Goal: Information Seeking & Learning: Learn about a topic

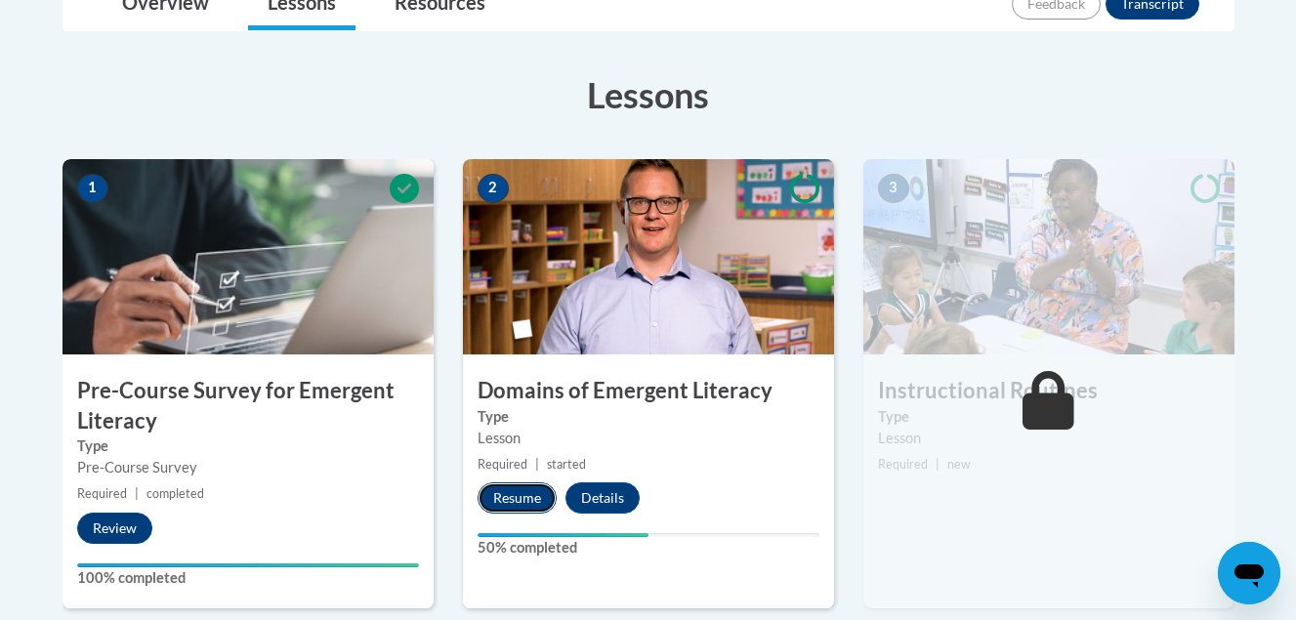
click at [507, 498] on button "Resume" at bounding box center [517, 498] width 79 height 31
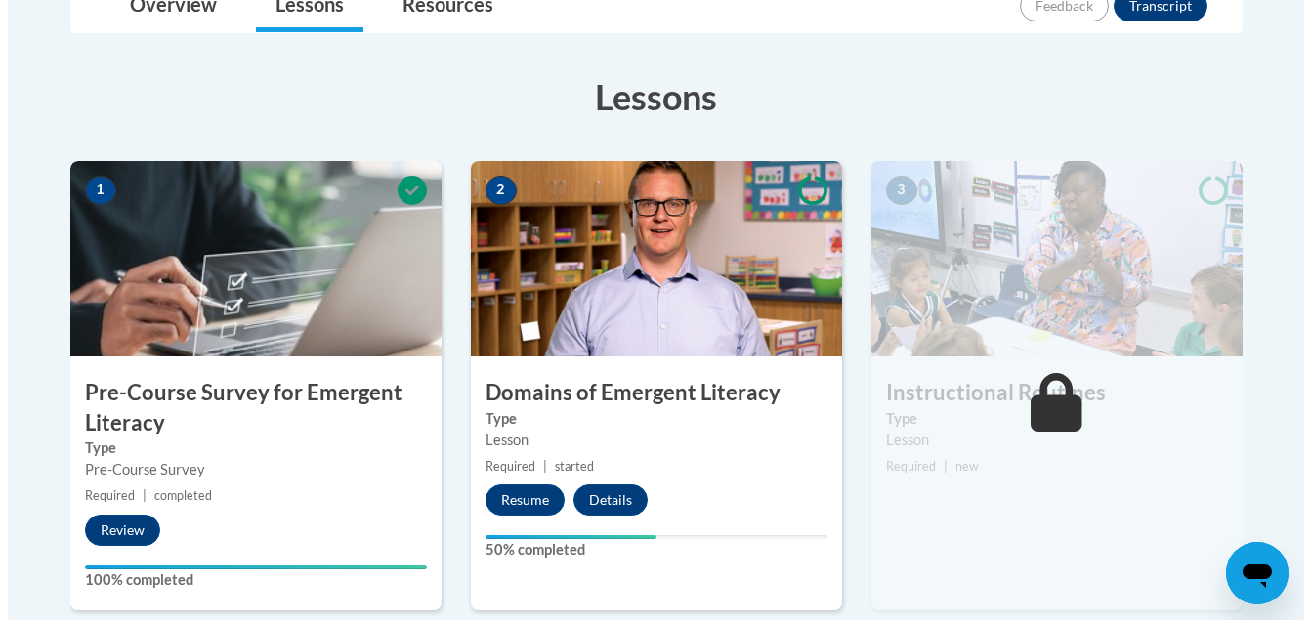
scroll to position [496, 0]
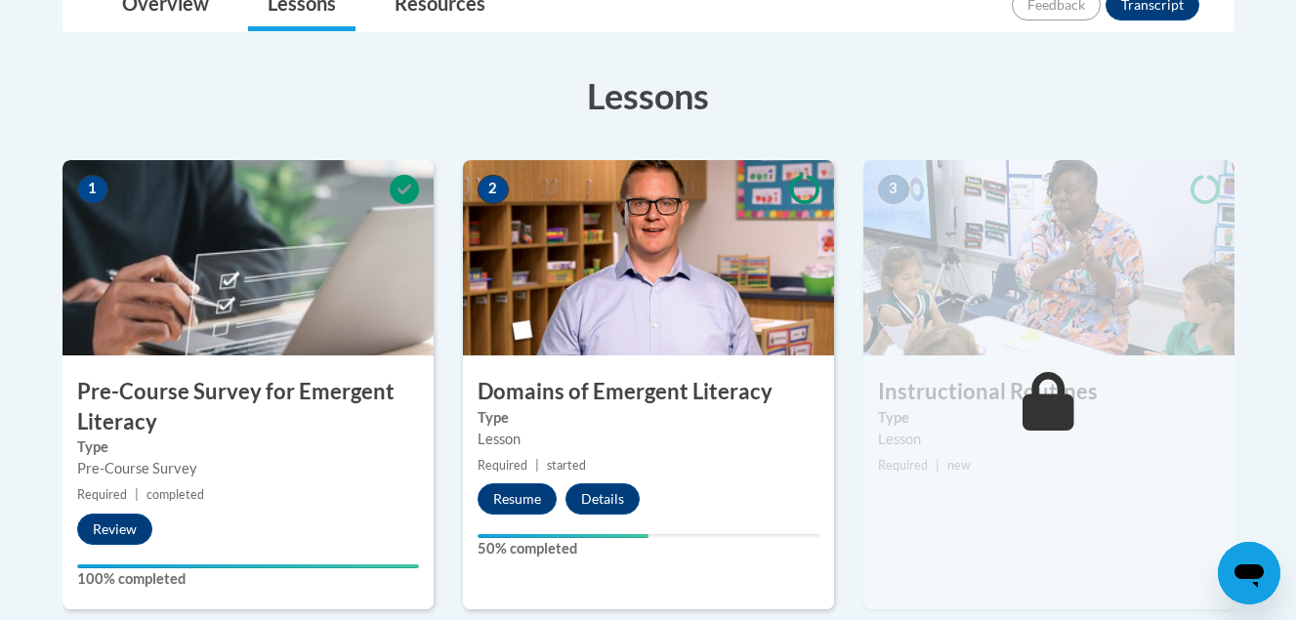
click at [557, 413] on label "Type" at bounding box center [649, 417] width 342 height 21
click at [522, 498] on button "Resume" at bounding box center [517, 499] width 79 height 31
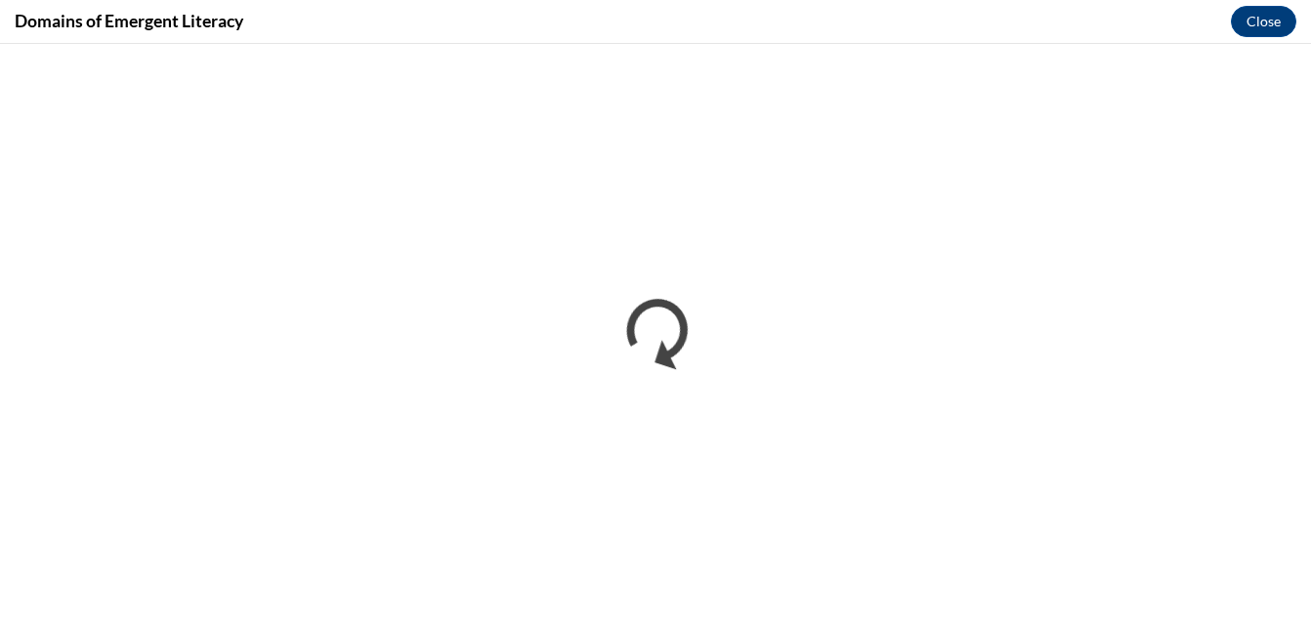
scroll to position [485, 0]
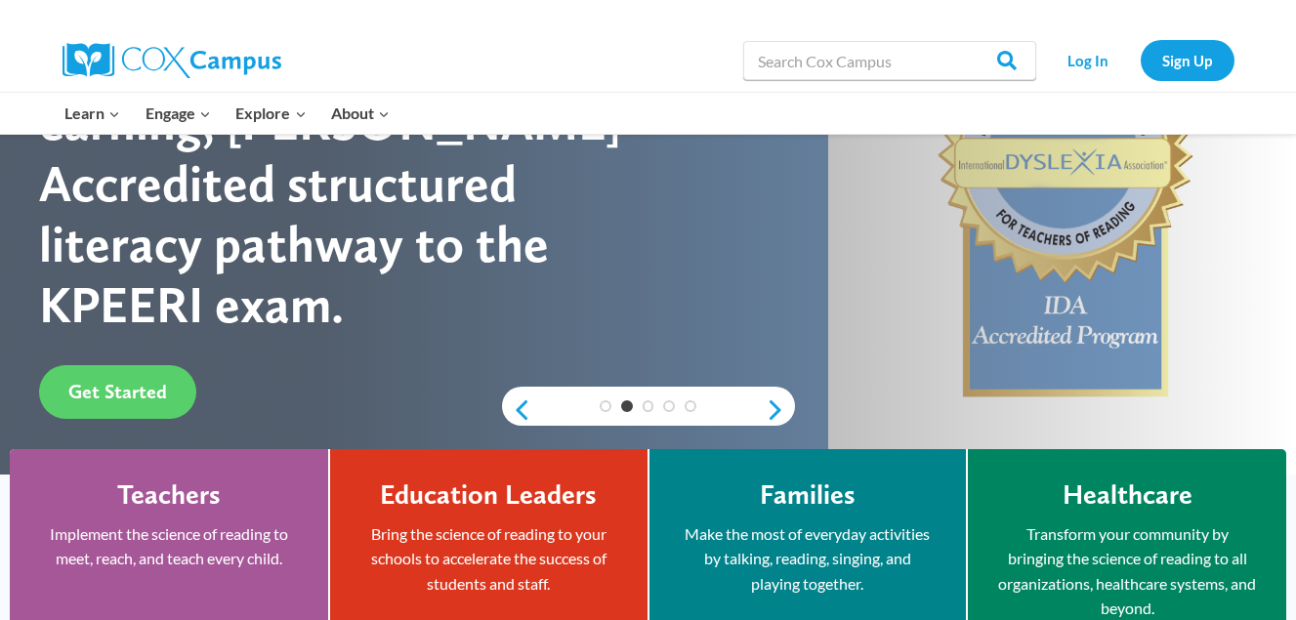
scroll to position [241, 0]
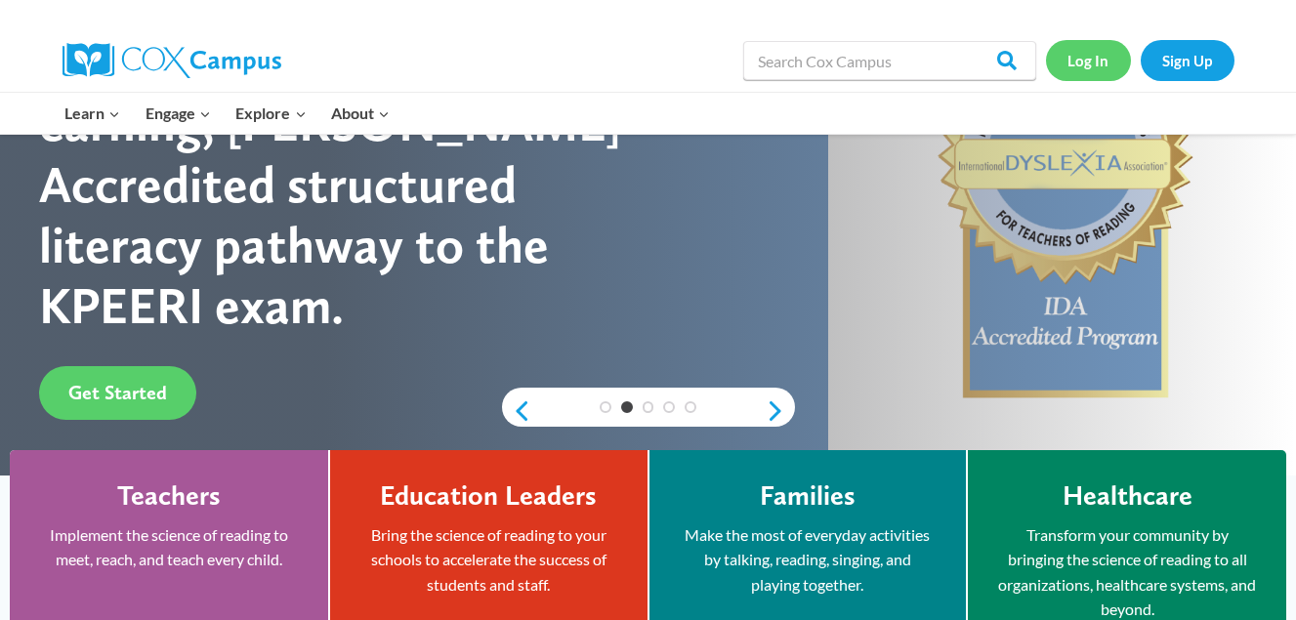
click at [1098, 61] on link "Log In" at bounding box center [1088, 60] width 85 height 40
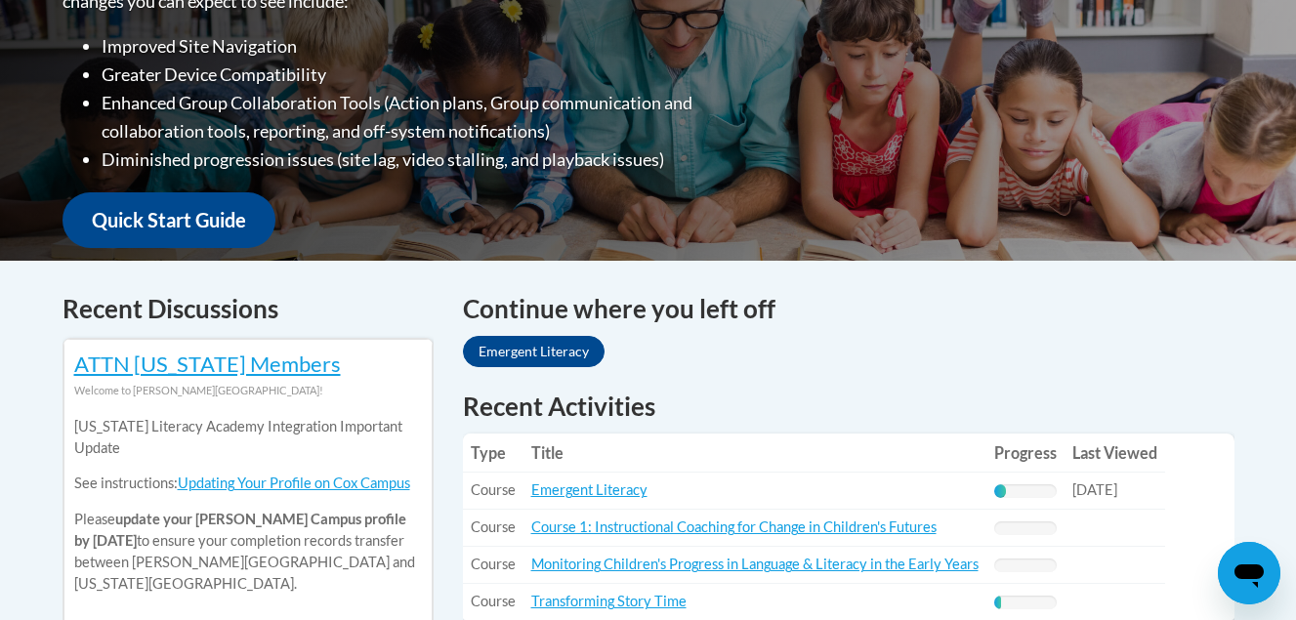
scroll to position [569, 0]
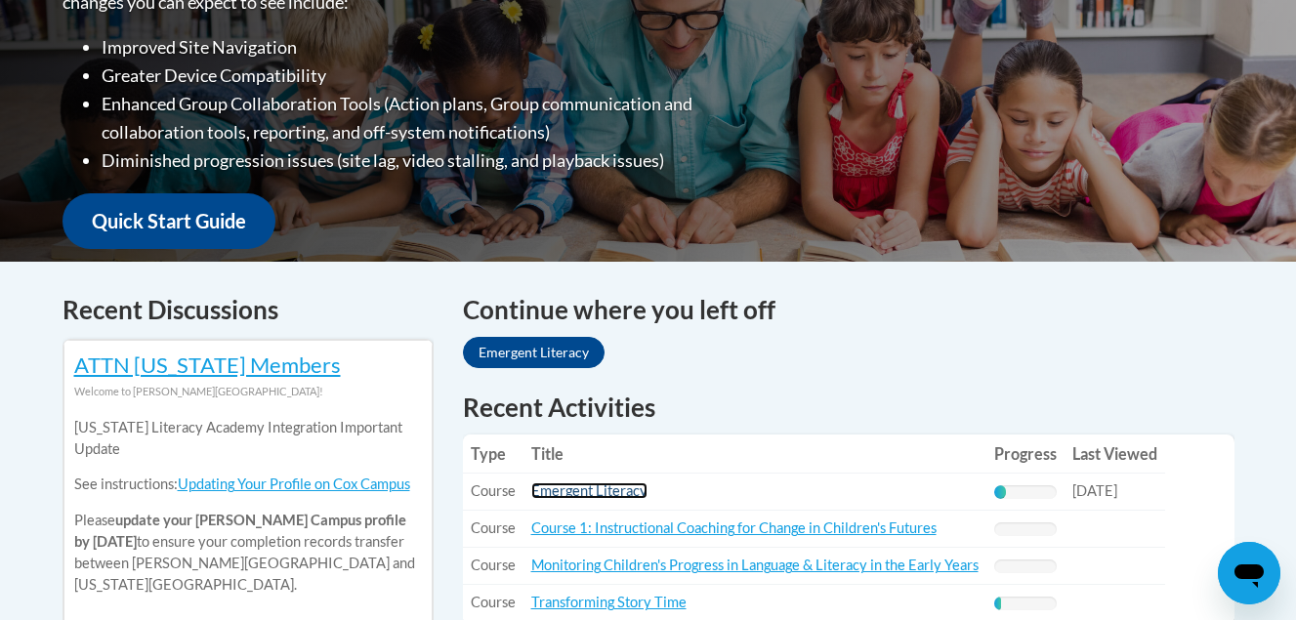
click at [591, 494] on link "Emergent Literacy" at bounding box center [589, 491] width 116 height 17
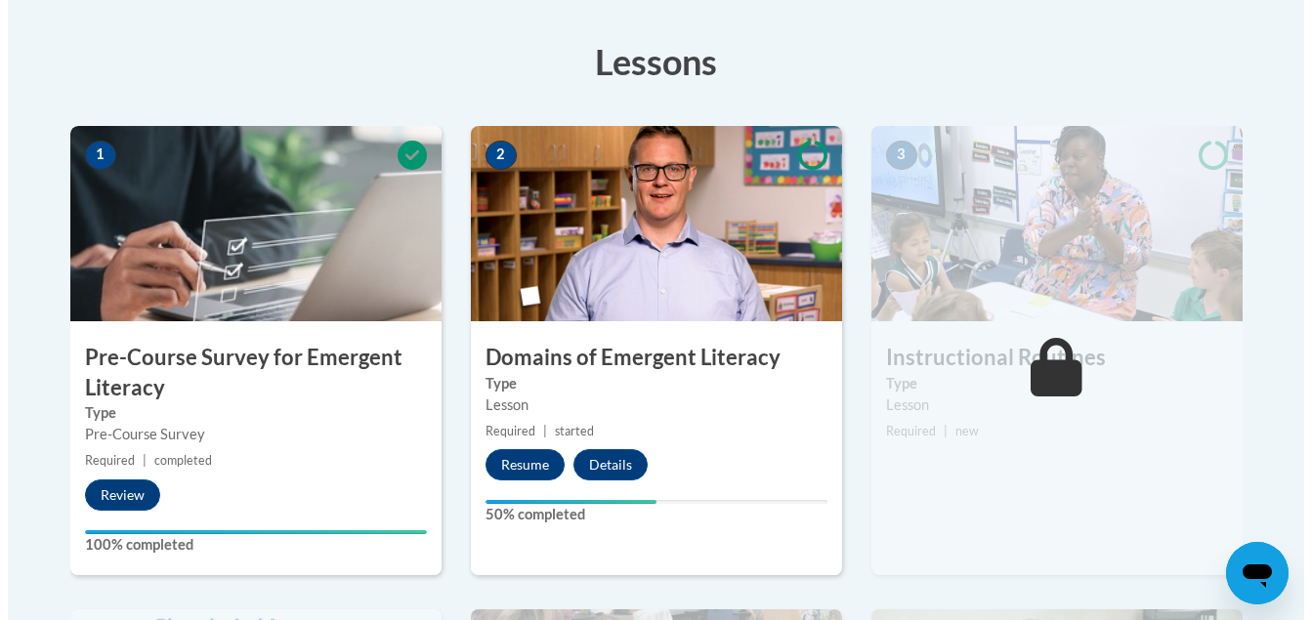
scroll to position [536, 0]
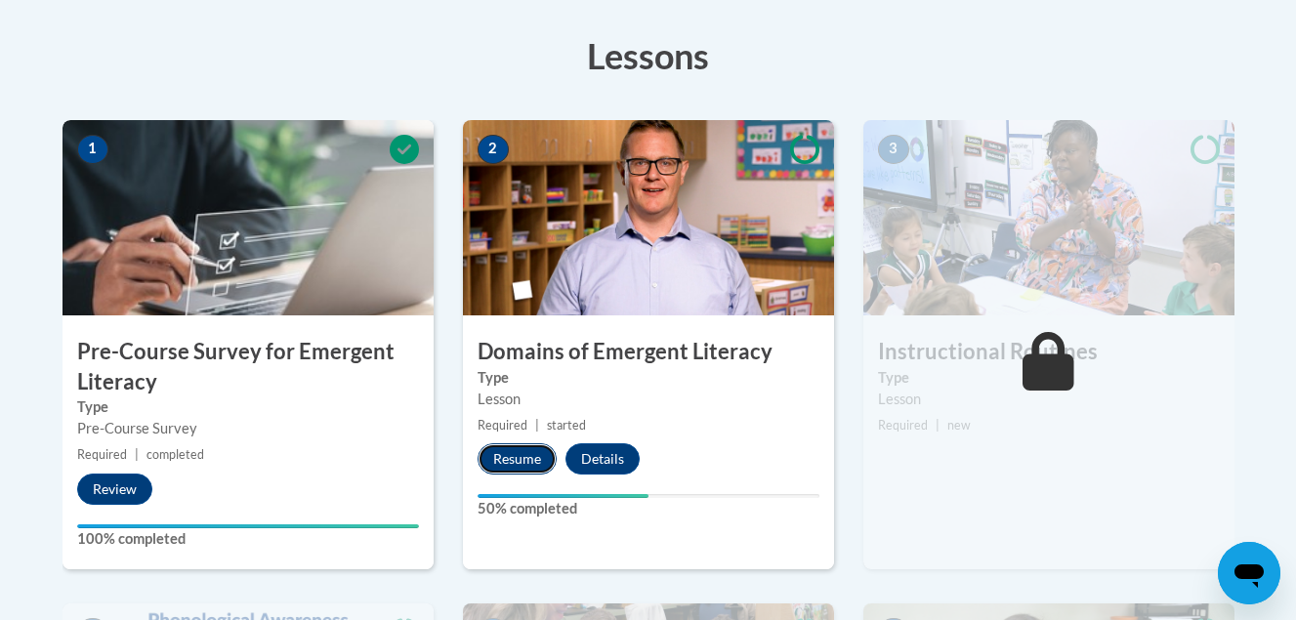
click at [535, 456] on button "Resume" at bounding box center [517, 458] width 79 height 31
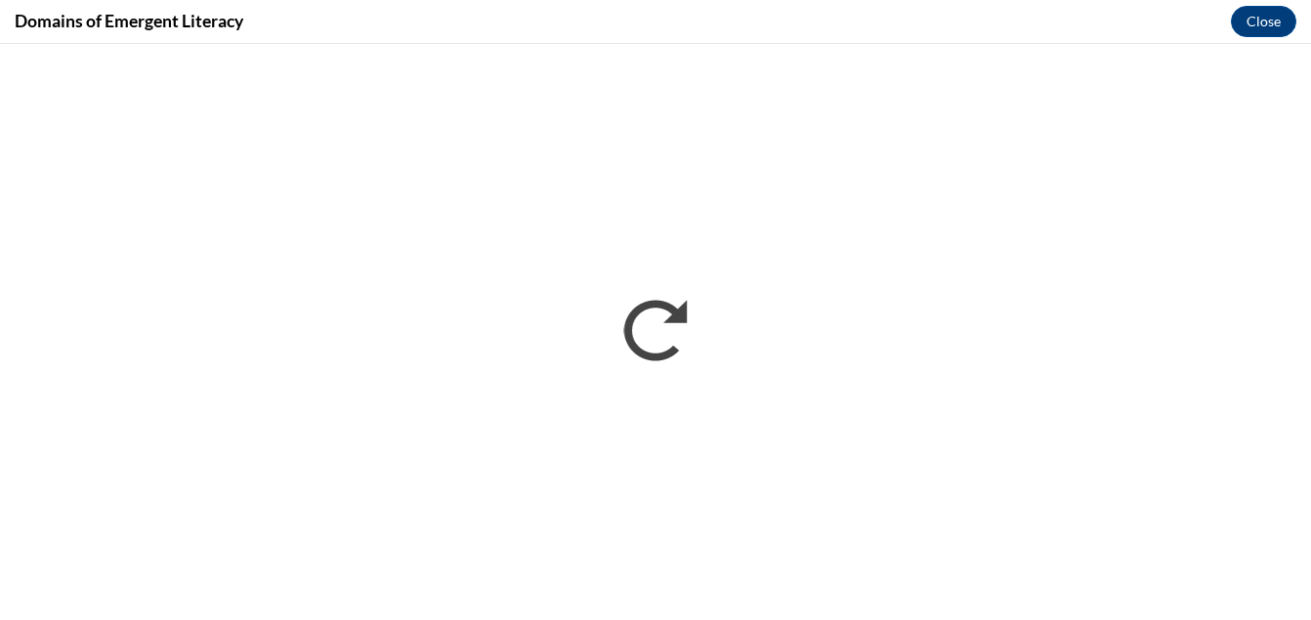
scroll to position [0, 0]
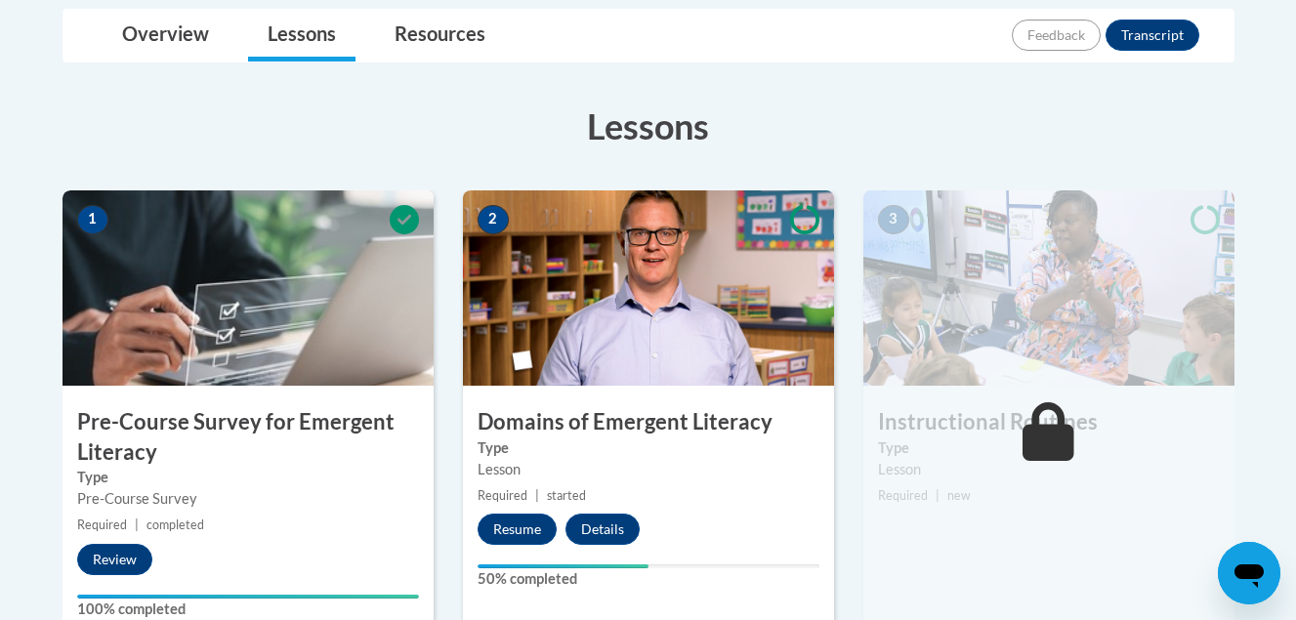
scroll to position [464, 0]
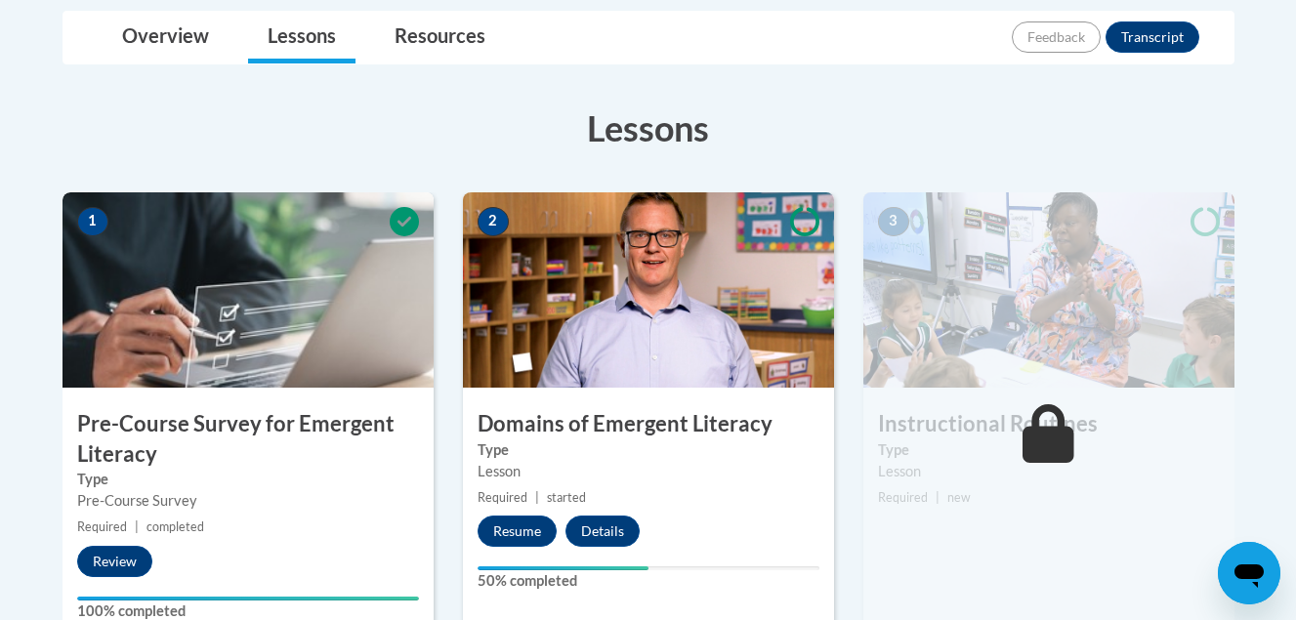
click at [682, 294] on img at bounding box center [648, 289] width 371 height 195
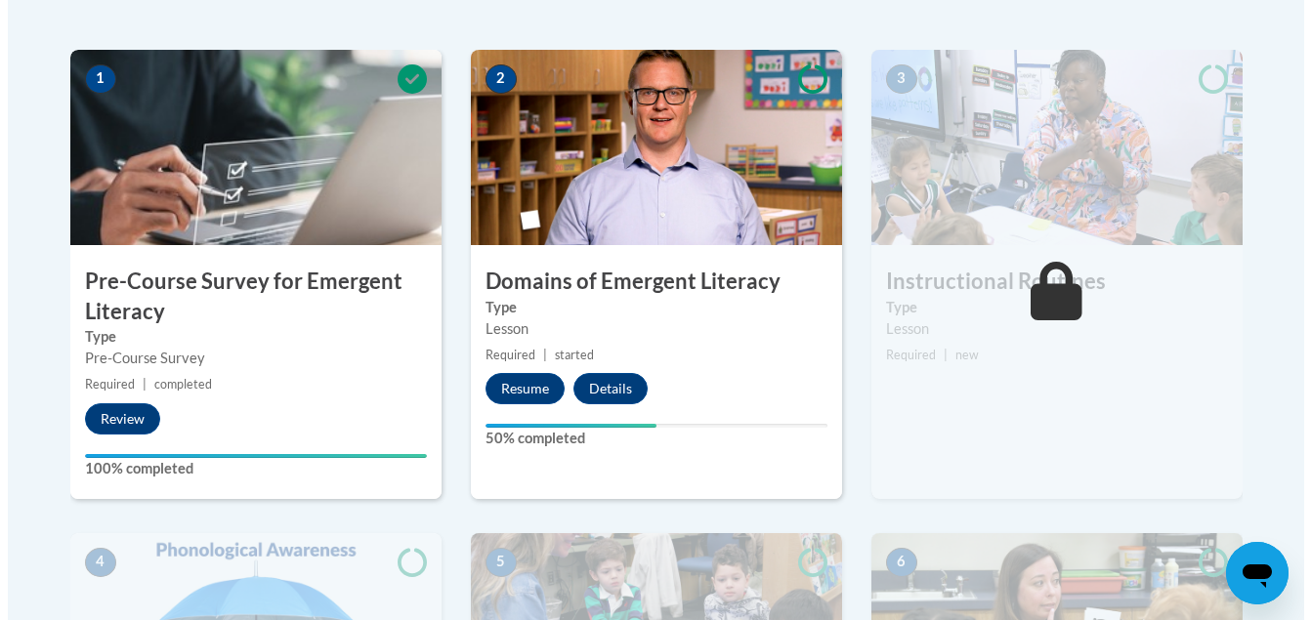
scroll to position [608, 0]
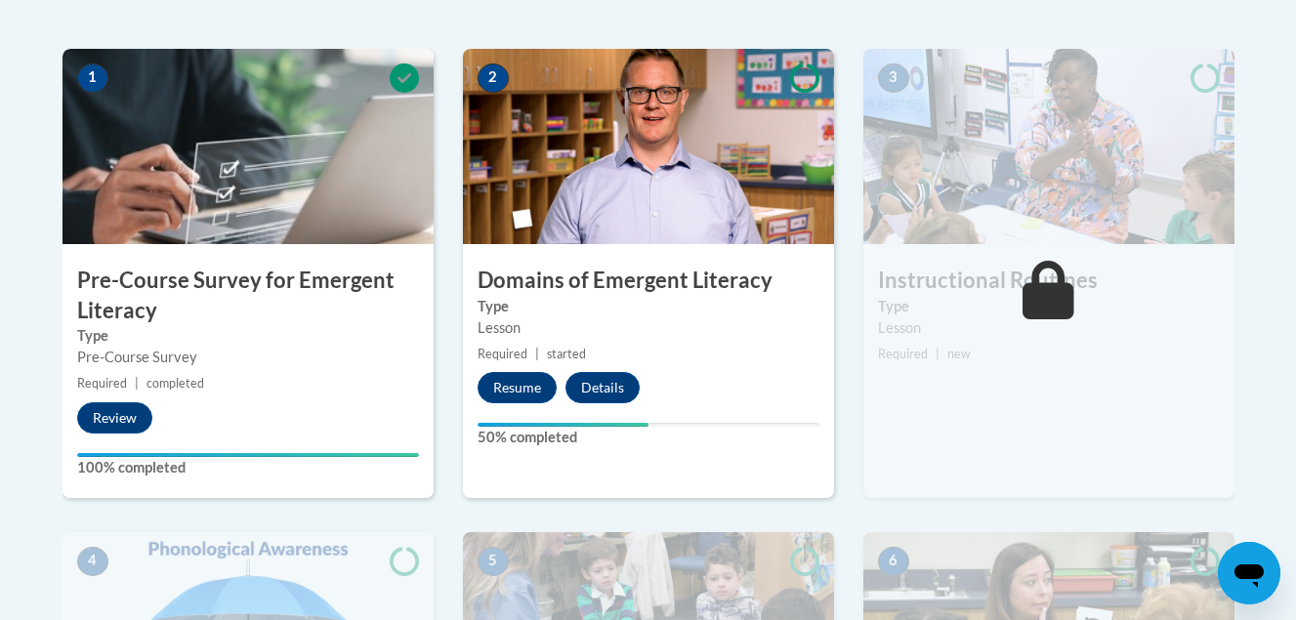
click at [542, 297] on label "Type" at bounding box center [649, 306] width 342 height 21
click at [575, 428] on label "50% completed" at bounding box center [649, 437] width 342 height 21
click at [515, 391] on button "Resume" at bounding box center [517, 387] width 79 height 31
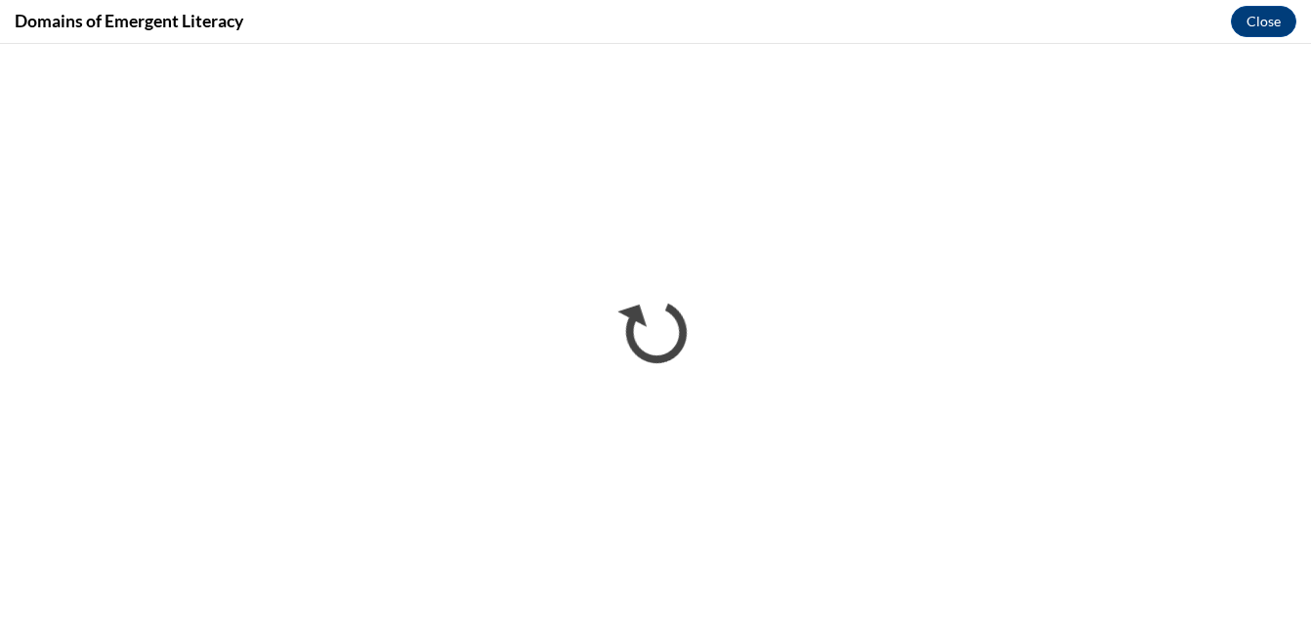
scroll to position [0, 0]
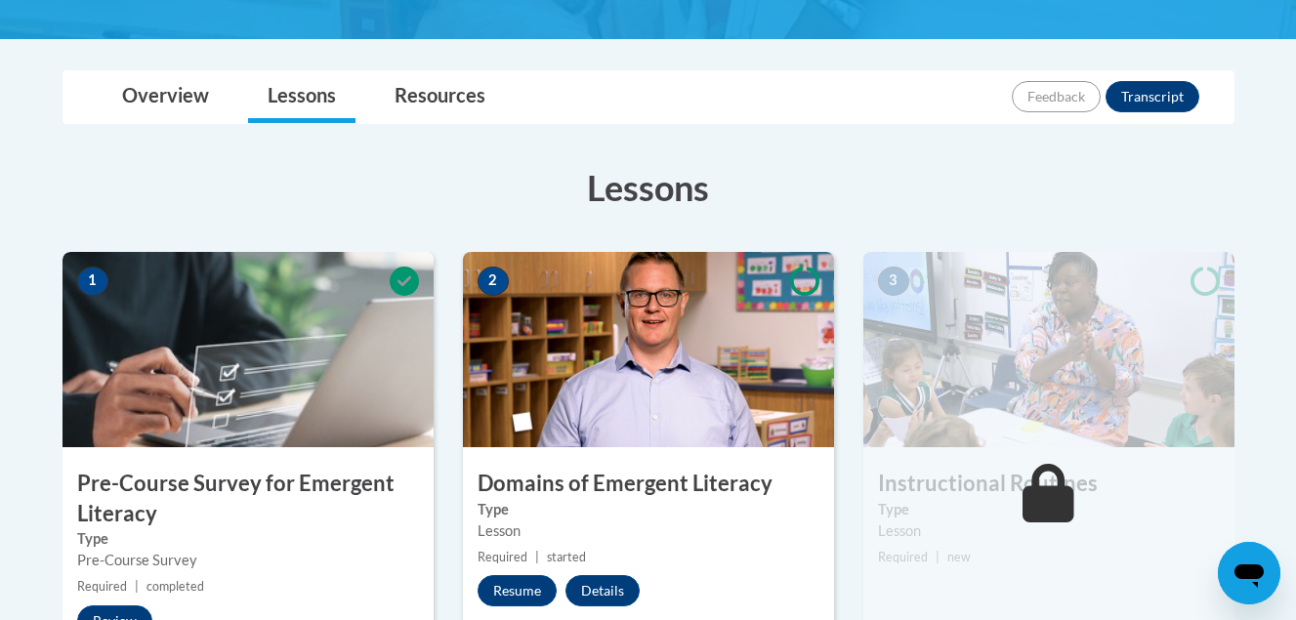
scroll to position [401, 0]
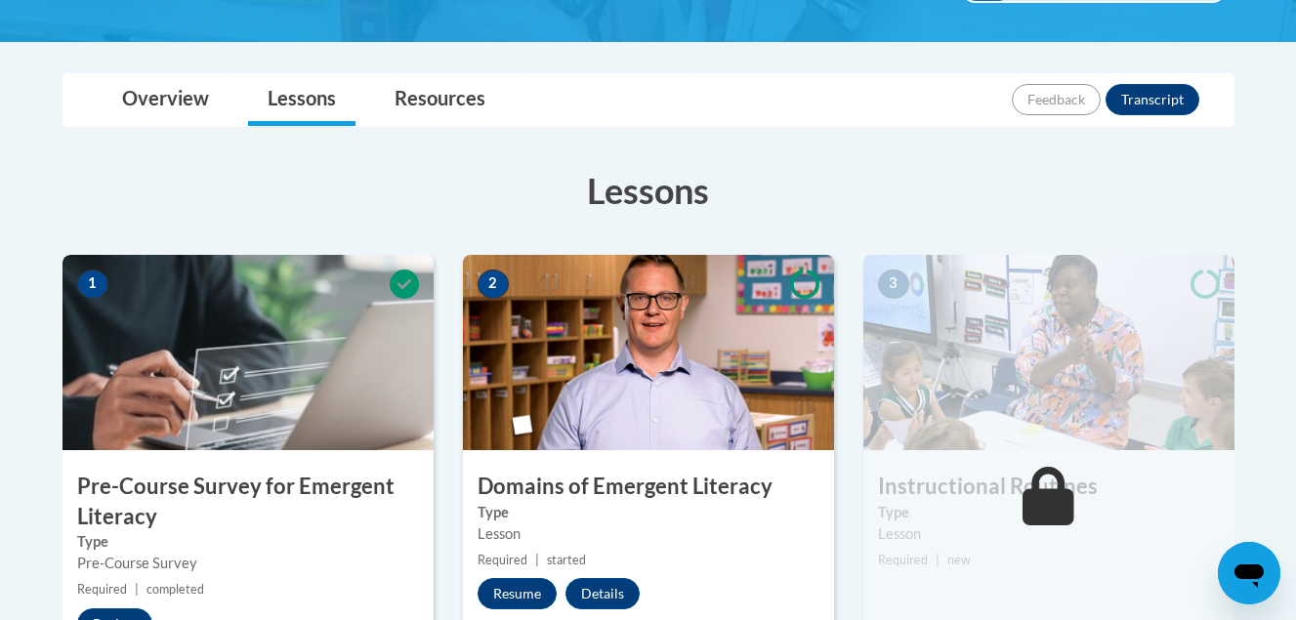
click at [581, 329] on img at bounding box center [648, 352] width 371 height 195
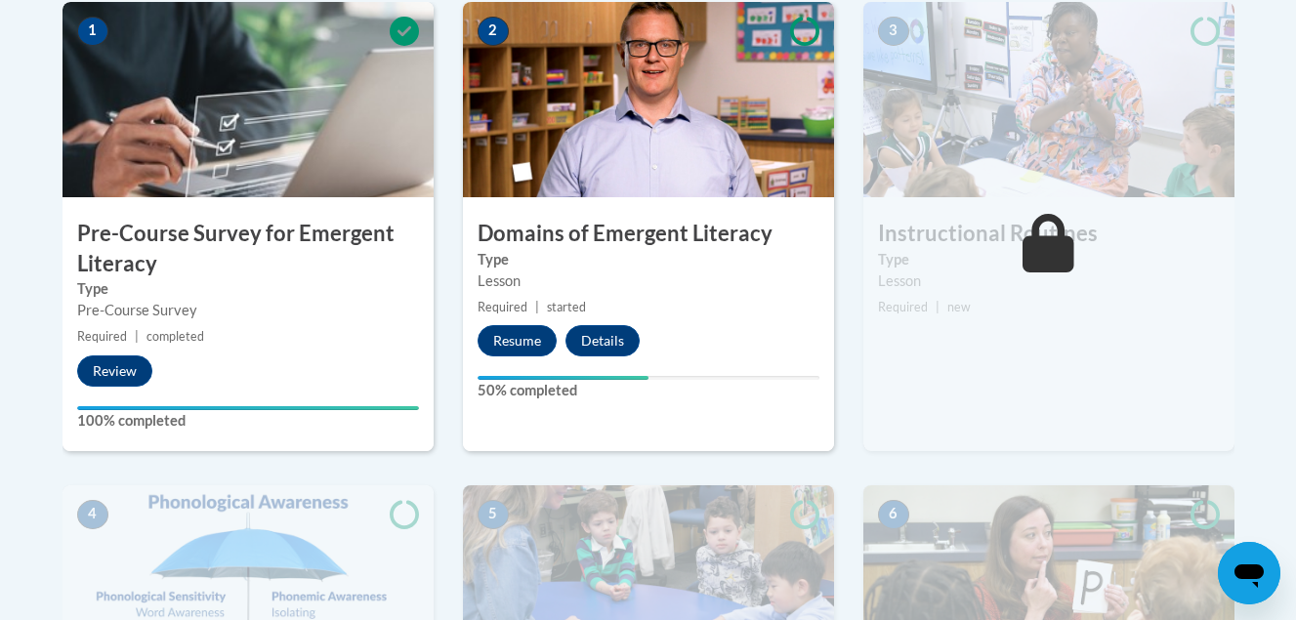
scroll to position [657, 0]
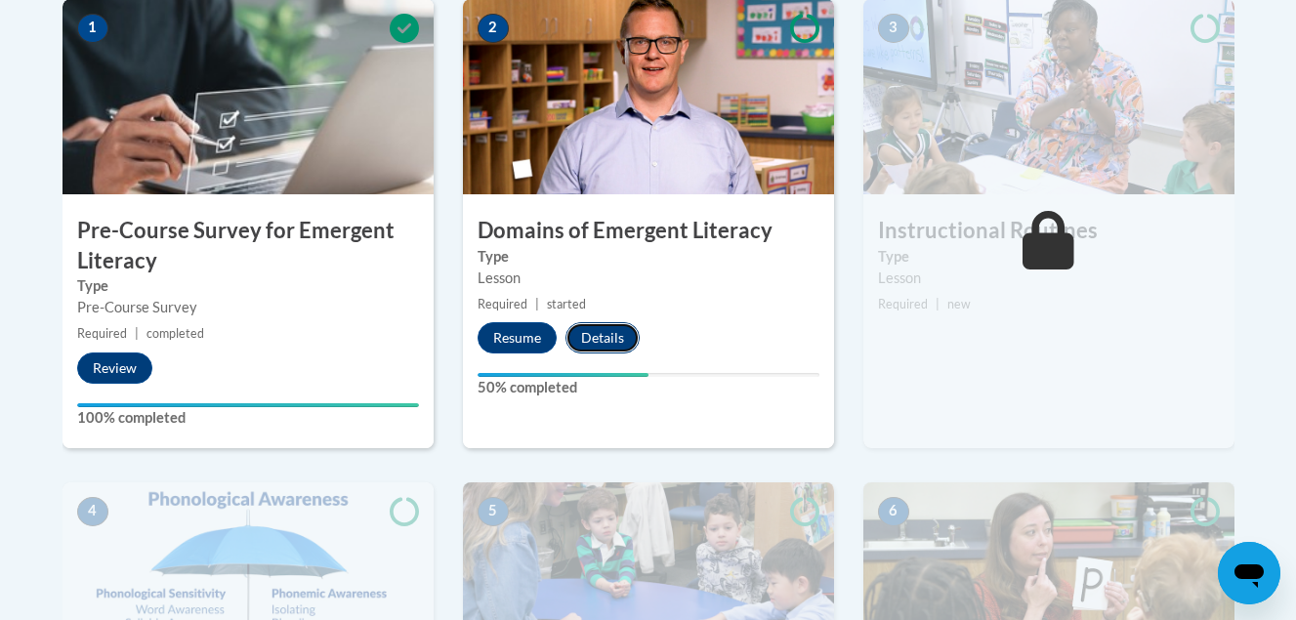
click at [610, 345] on button "Details" at bounding box center [603, 337] width 74 height 31
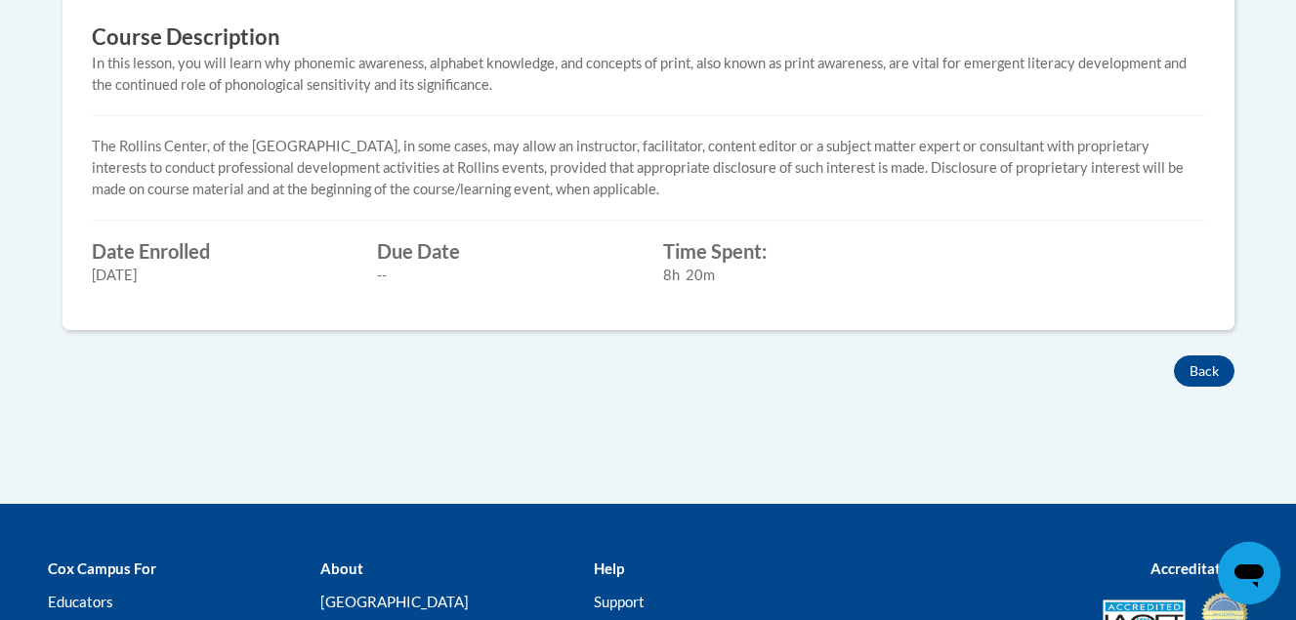
scroll to position [822, 0]
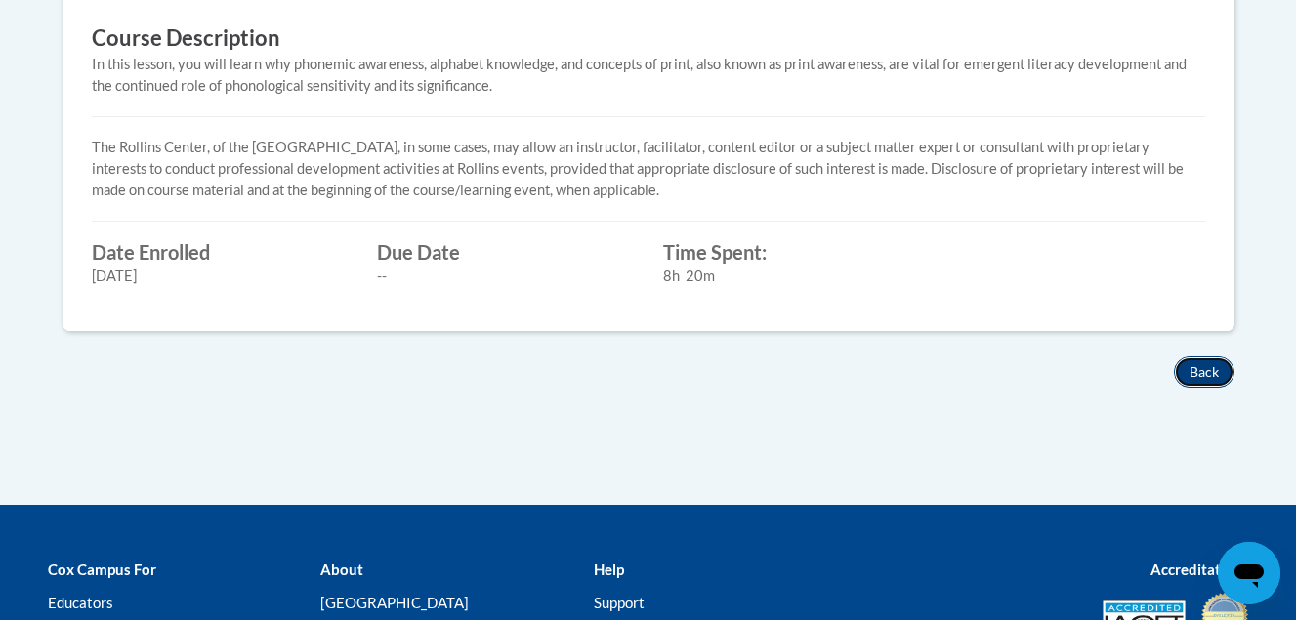
click at [1203, 376] on button "Back" at bounding box center [1204, 372] width 61 height 31
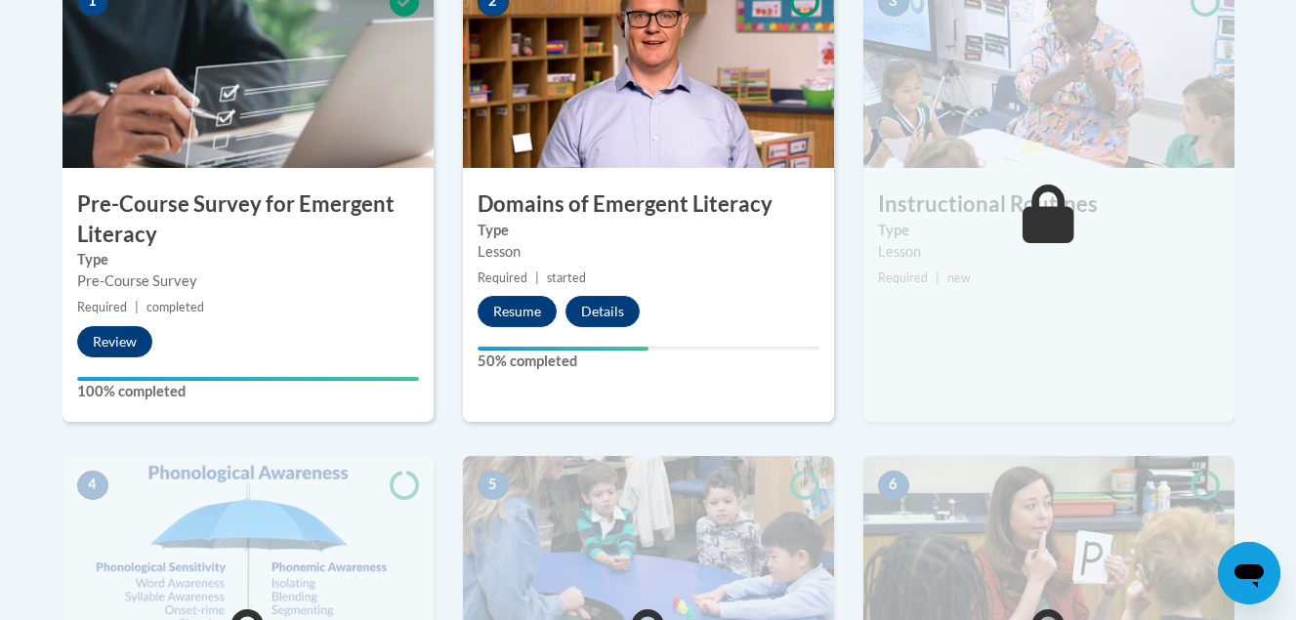
scroll to position [685, 0]
click at [569, 109] on img at bounding box center [648, 69] width 371 height 195
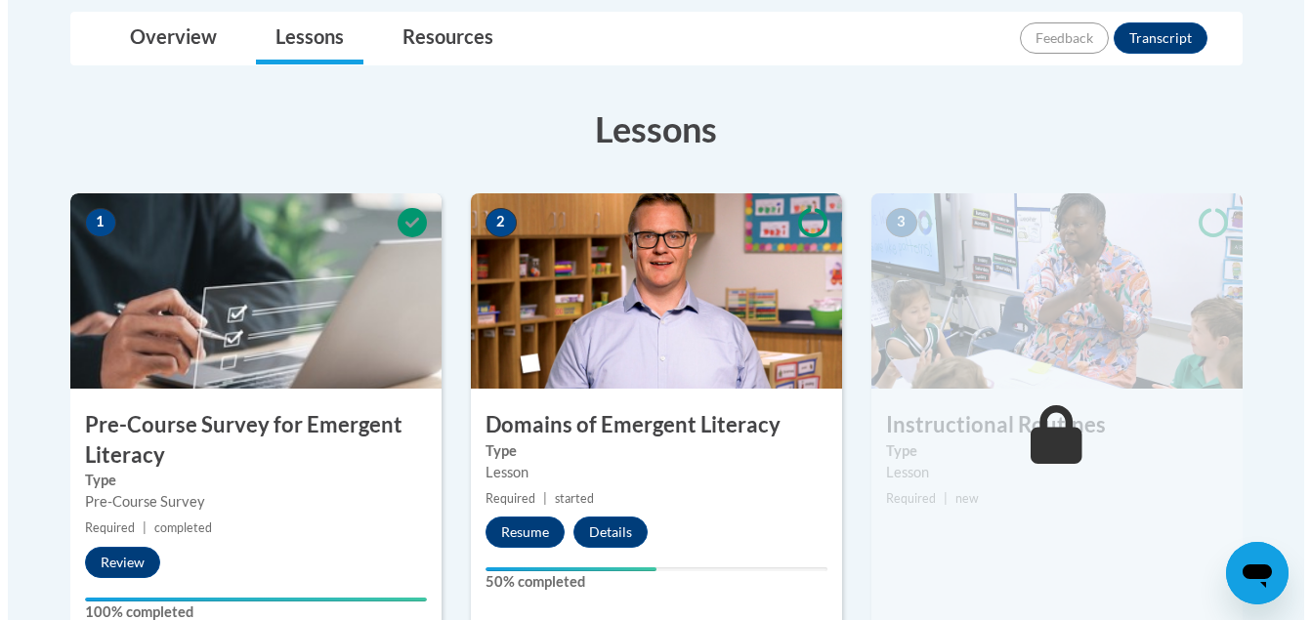
scroll to position [462, 0]
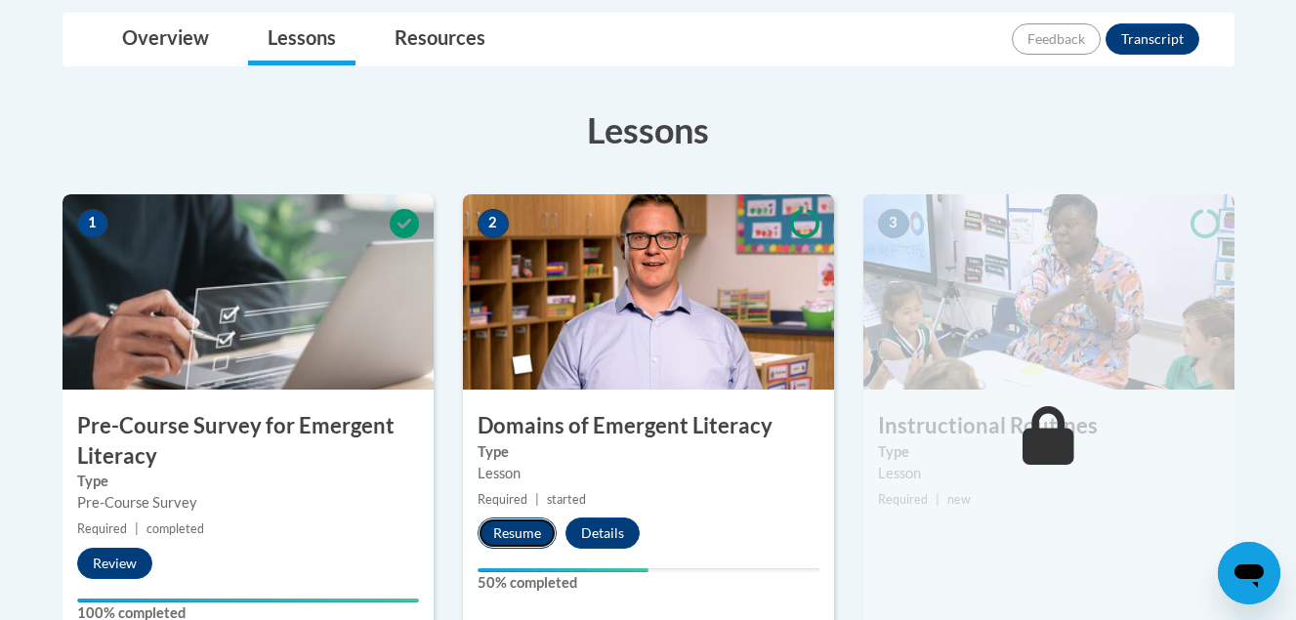
click at [531, 533] on button "Resume" at bounding box center [517, 533] width 79 height 31
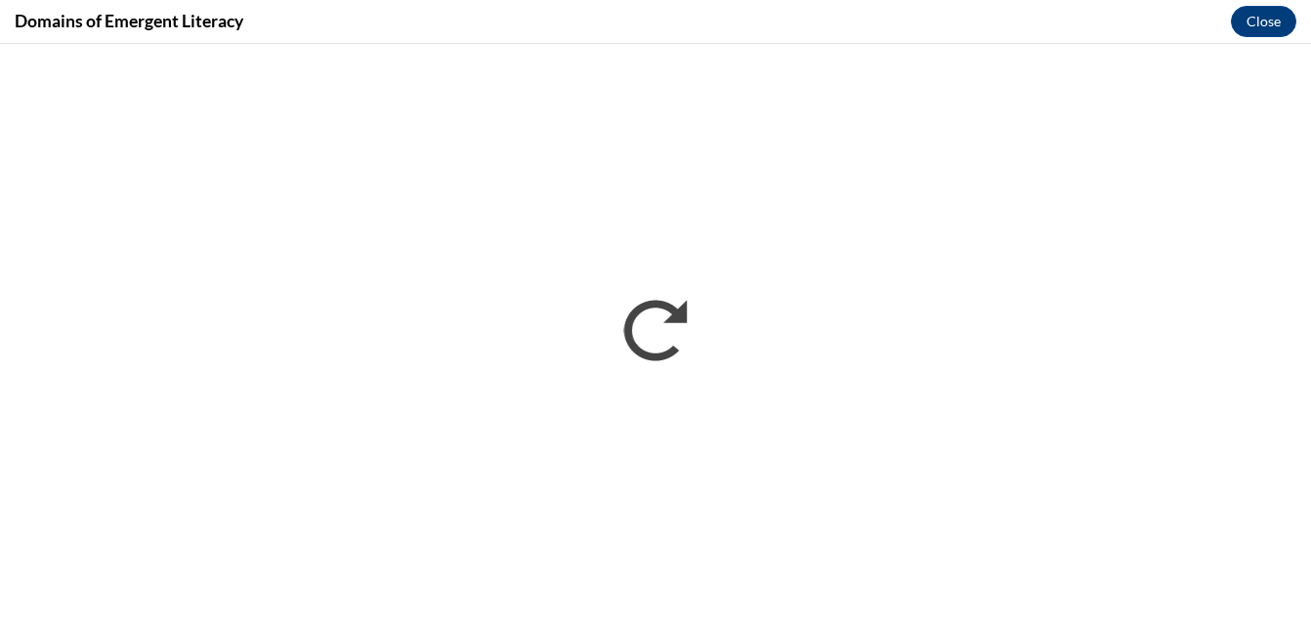
scroll to position [0, 0]
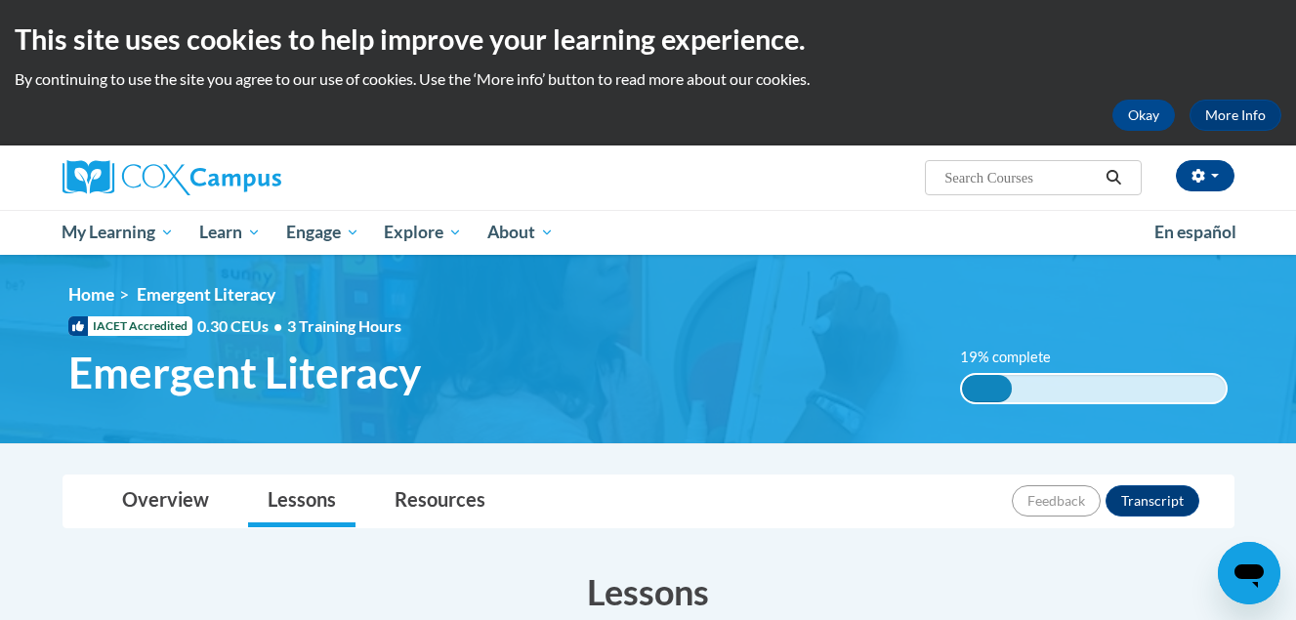
scroll to position [462, 0]
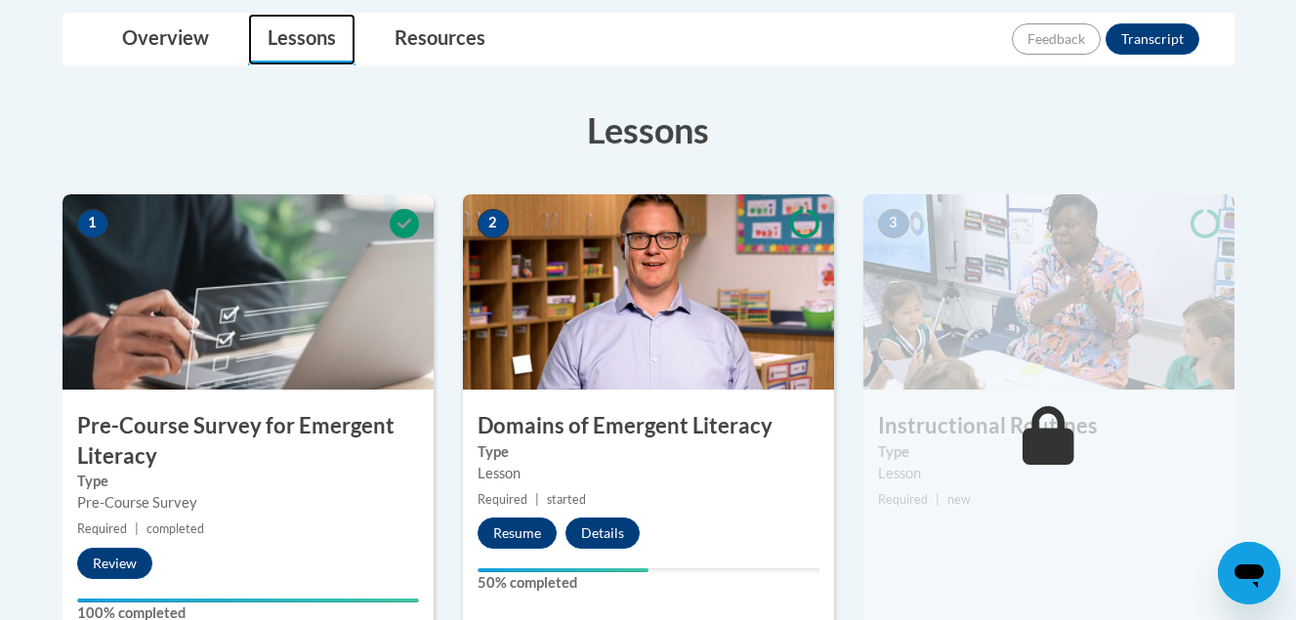
click at [309, 35] on link "Lessons" at bounding box center [301, 40] width 107 height 52
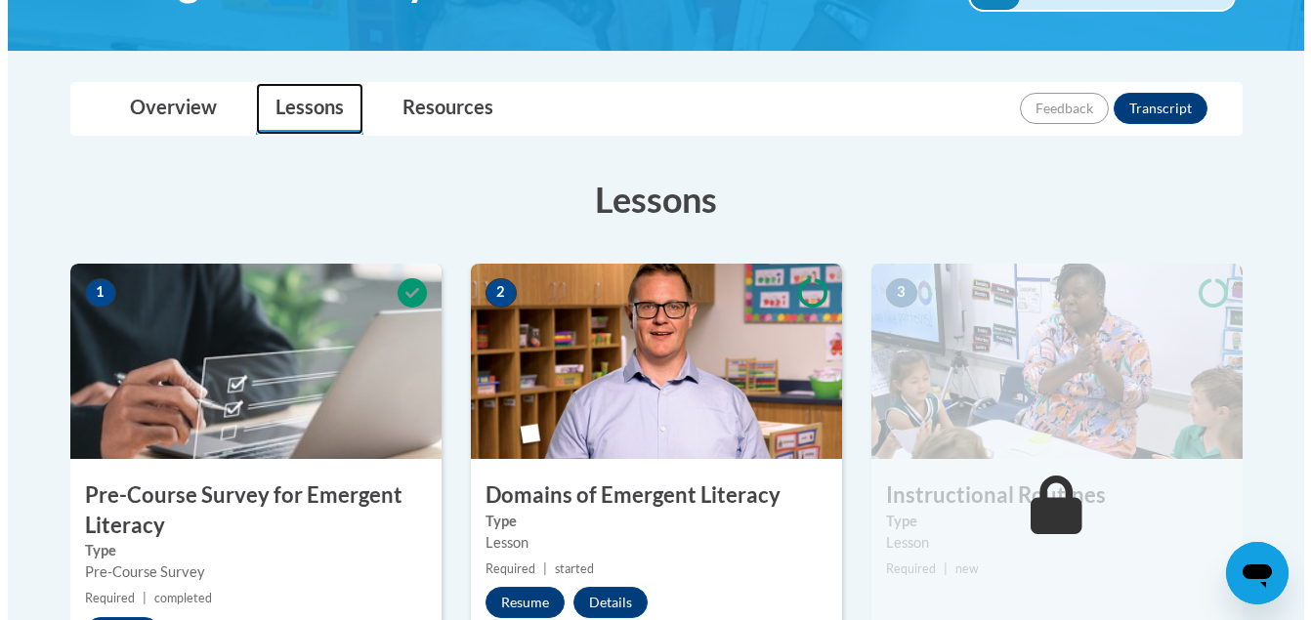
scroll to position [463, 0]
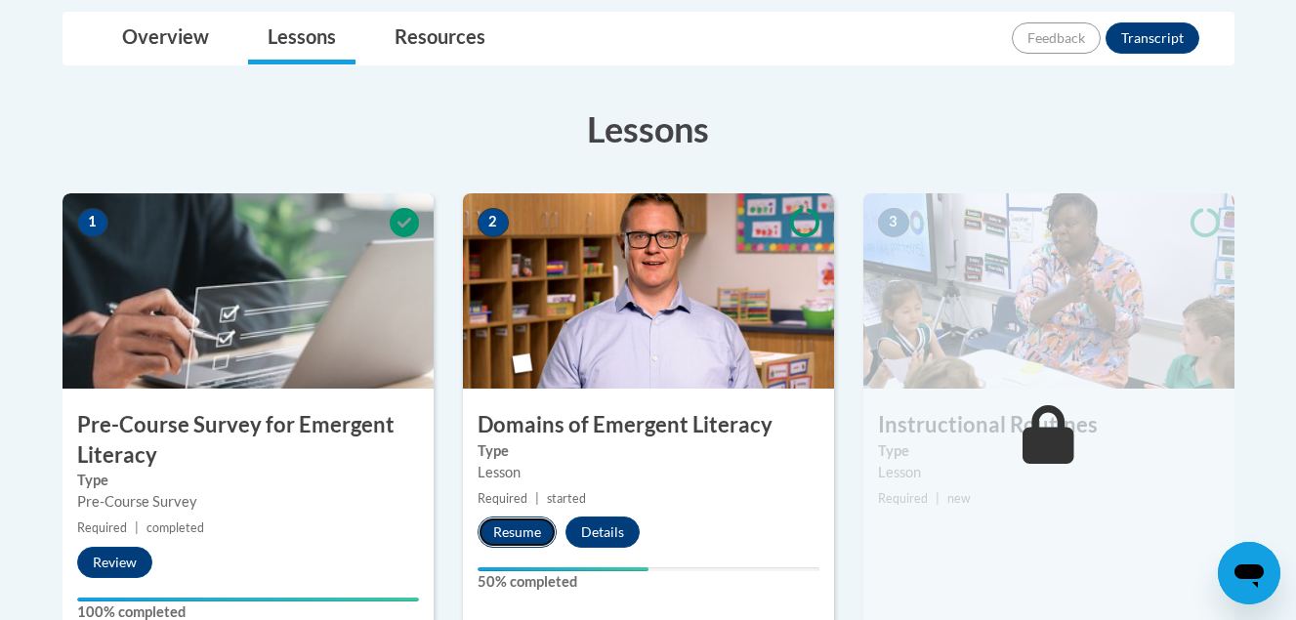
click at [521, 533] on button "Resume" at bounding box center [517, 532] width 79 height 31
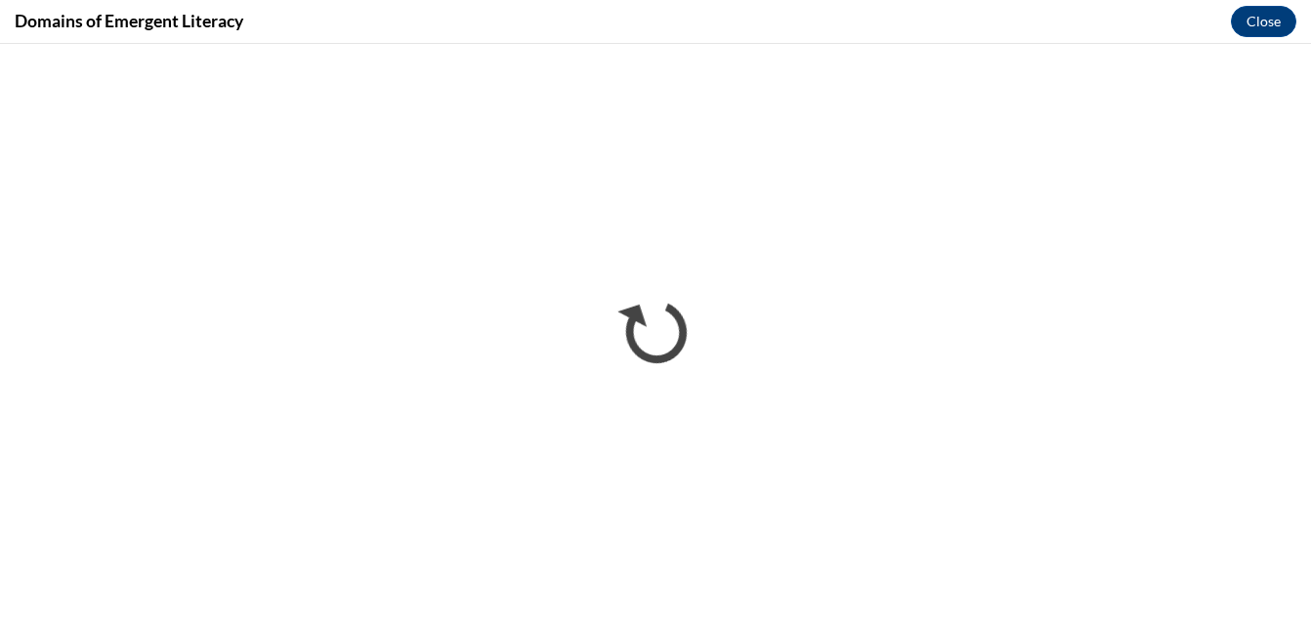
scroll to position [0, 0]
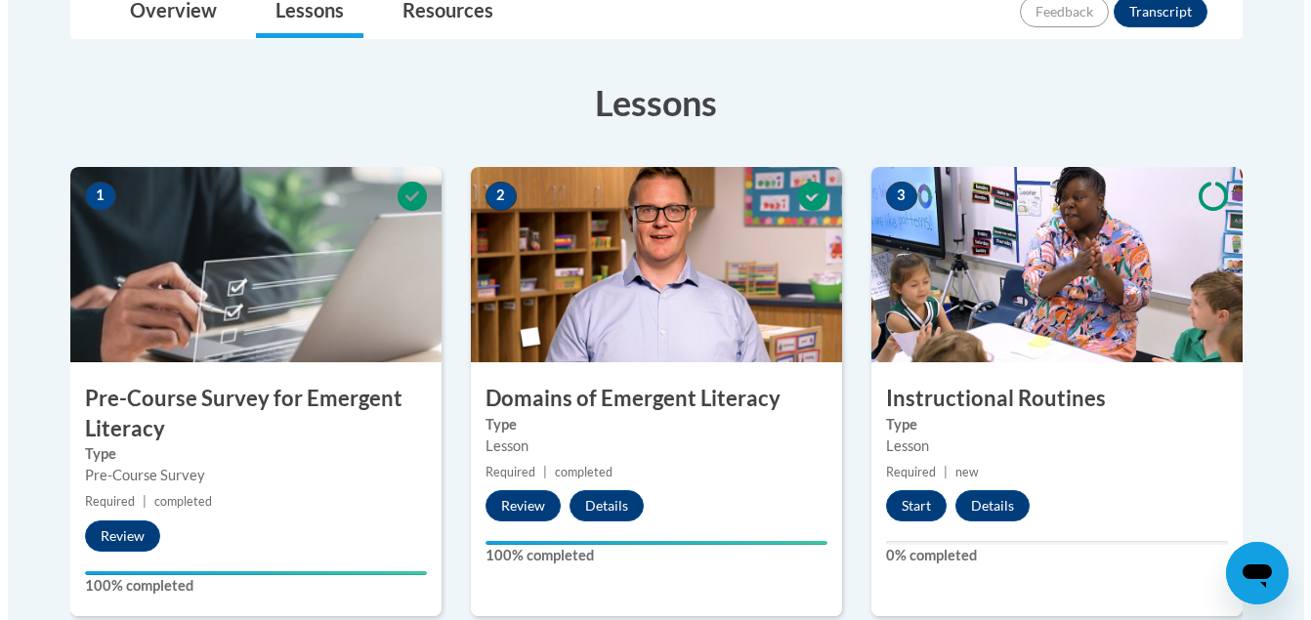
scroll to position [500, 0]
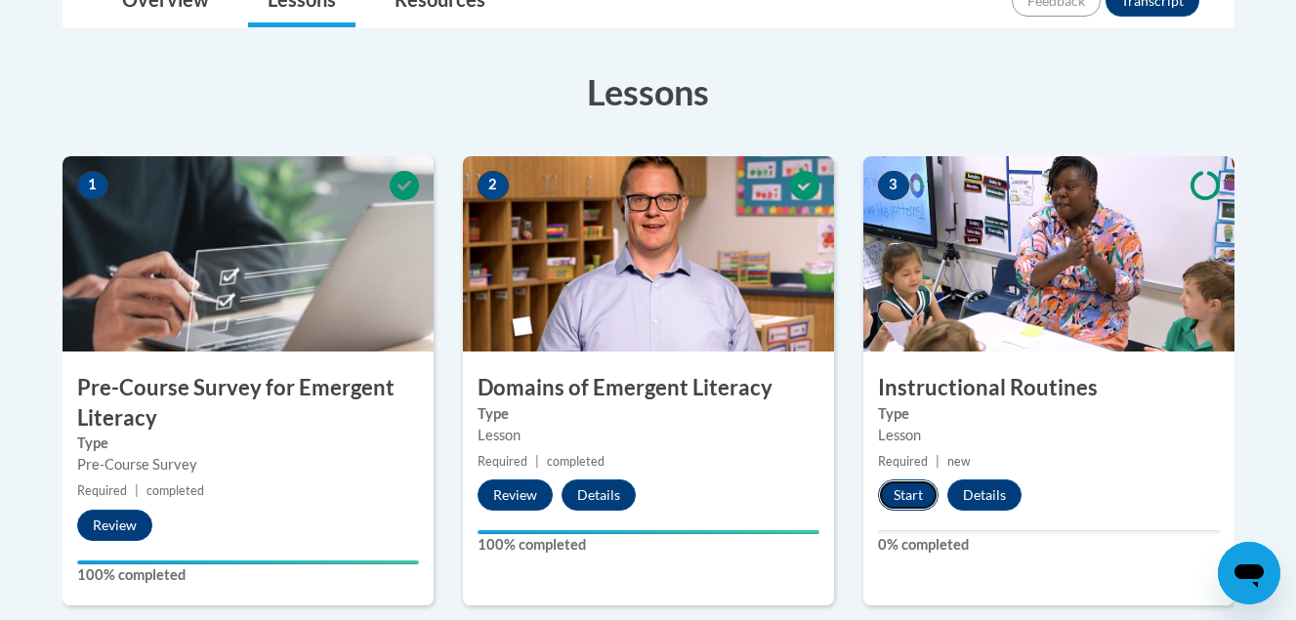
click at [916, 498] on button "Start" at bounding box center [908, 495] width 61 height 31
